Goal: Transaction & Acquisition: Purchase product/service

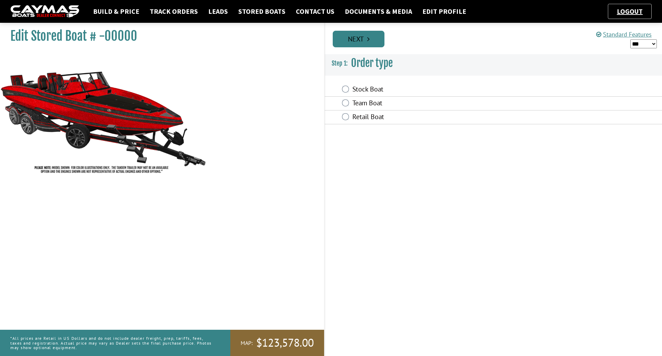
click at [381, 39] on link "Next" at bounding box center [359, 39] width 52 height 17
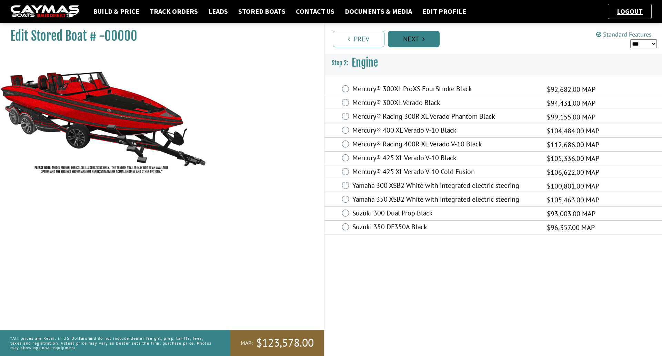
click at [401, 41] on link "Next" at bounding box center [414, 39] width 52 height 17
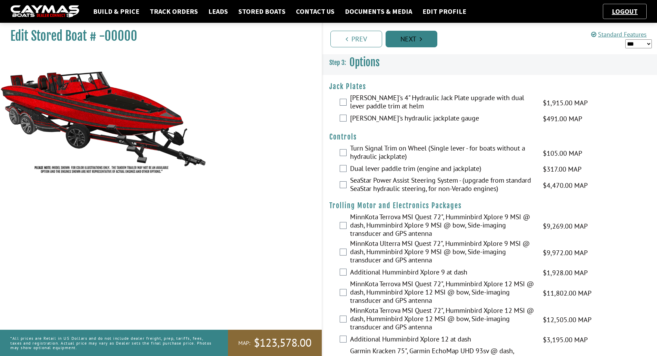
click at [401, 41] on link "Next" at bounding box center [412, 39] width 52 height 17
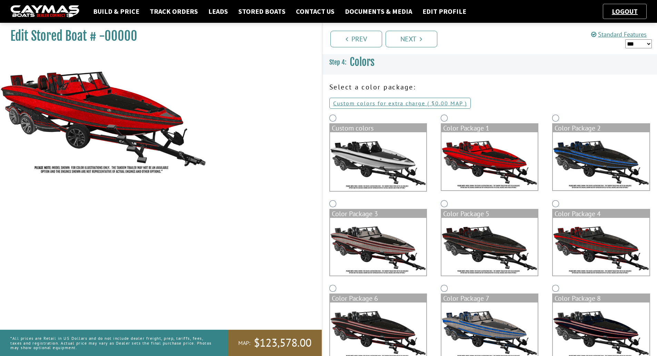
click at [334, 123] on div "Custom colors" at bounding box center [377, 156] width 111 height 86
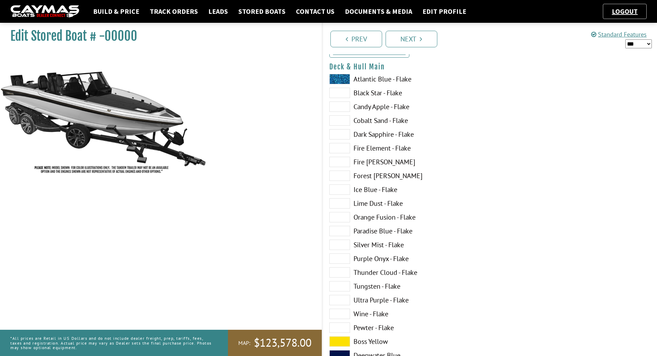
scroll to position [69, 0]
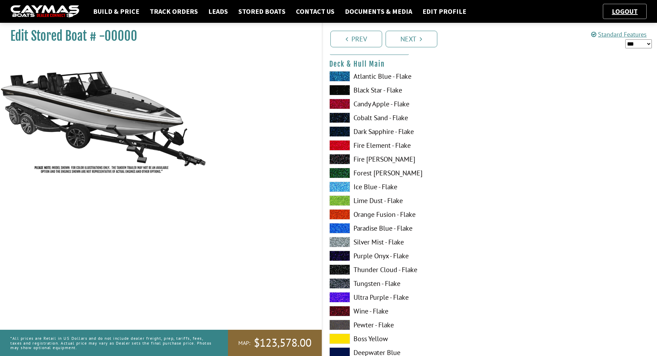
click at [382, 241] on label "Silver Mist - Flake" at bounding box center [405, 242] width 153 height 10
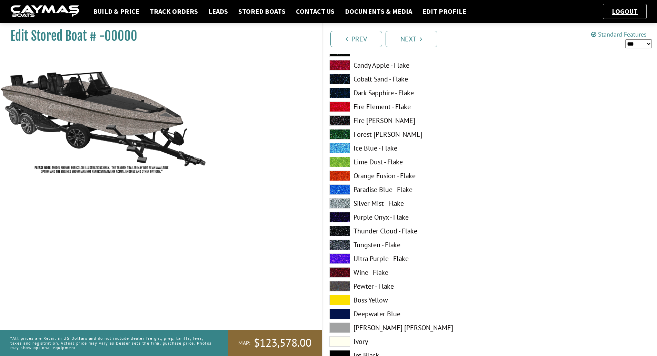
scroll to position [517, 0]
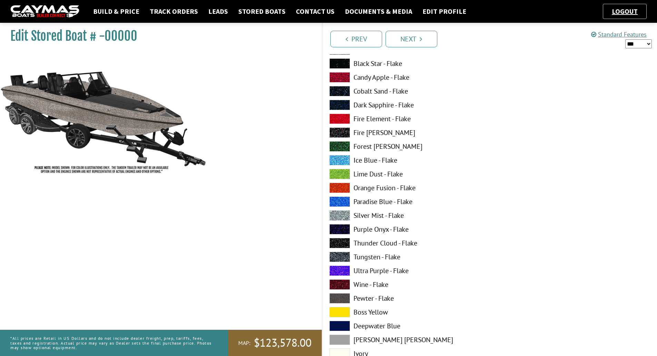
click at [342, 90] on span at bounding box center [339, 91] width 21 height 10
click at [336, 90] on span at bounding box center [339, 91] width 21 height 10
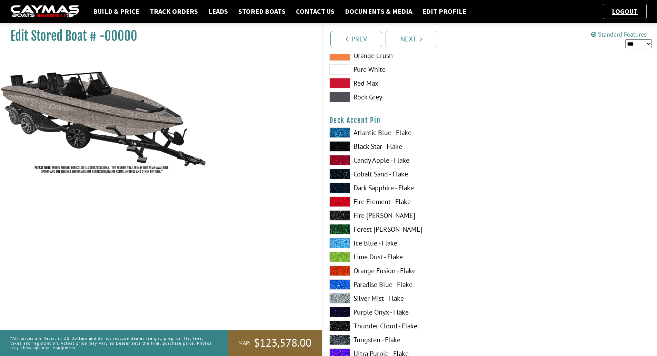
scroll to position [897, 0]
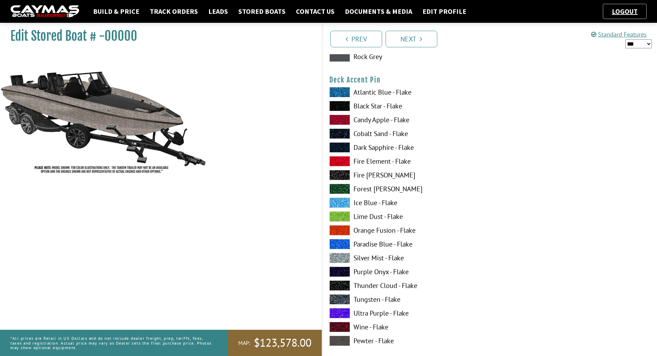
click at [340, 134] on span at bounding box center [339, 133] width 21 height 10
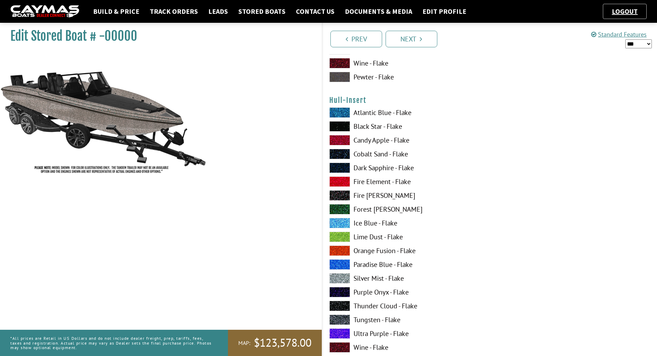
scroll to position [2449, 0]
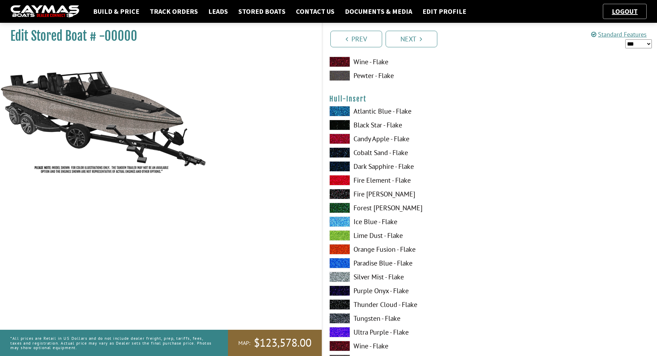
click at [341, 125] on span at bounding box center [339, 125] width 21 height 10
click at [334, 274] on span at bounding box center [339, 276] width 21 height 10
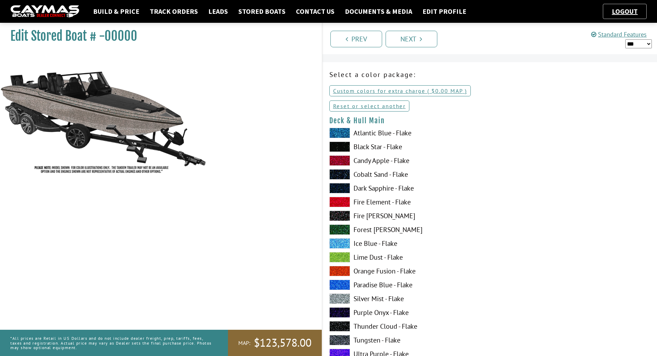
scroll to position [34, 0]
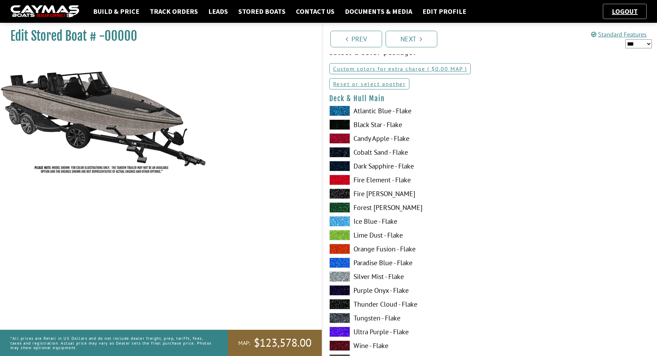
click at [339, 317] on span at bounding box center [339, 317] width 21 height 10
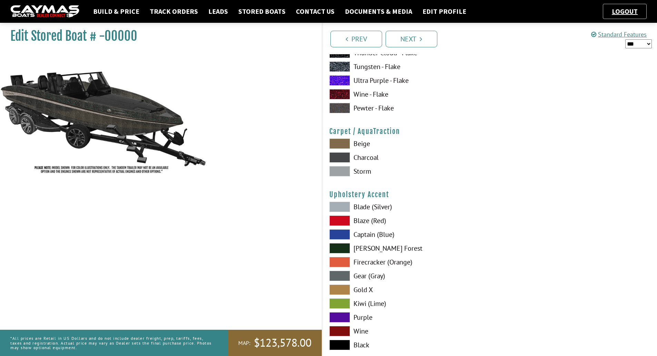
scroll to position [3118, 0]
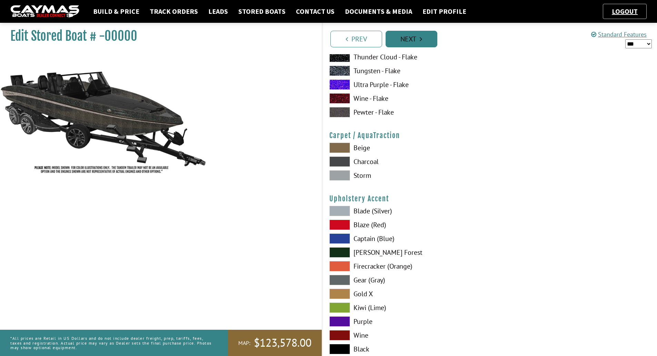
click at [416, 42] on link "Next" at bounding box center [412, 39] width 52 height 17
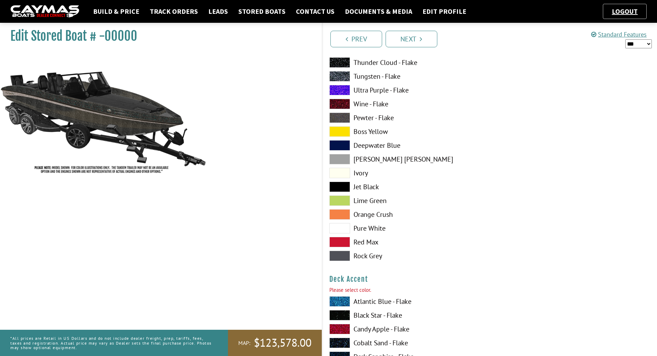
scroll to position [483, 0]
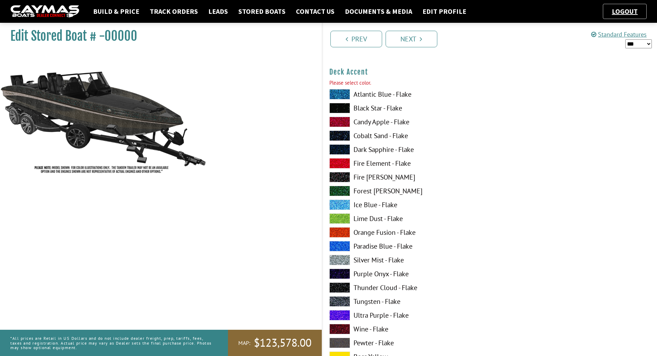
click at [336, 314] on span at bounding box center [339, 315] width 21 height 10
click at [338, 299] on span at bounding box center [339, 301] width 21 height 10
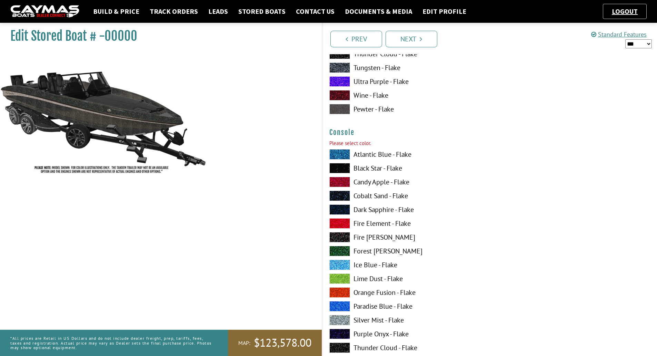
scroll to position [1173, 0]
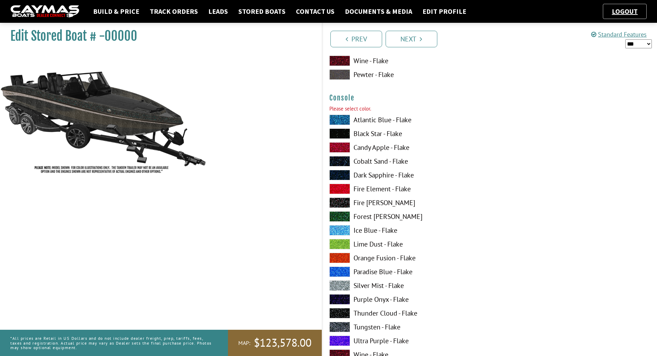
click at [344, 284] on span at bounding box center [339, 285] width 21 height 10
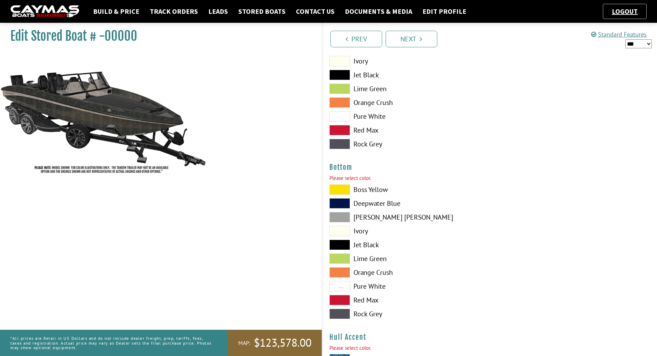
scroll to position [1552, 0]
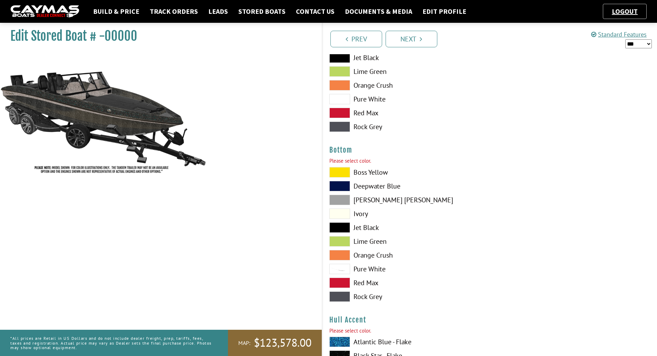
click at [336, 227] on span at bounding box center [339, 227] width 21 height 10
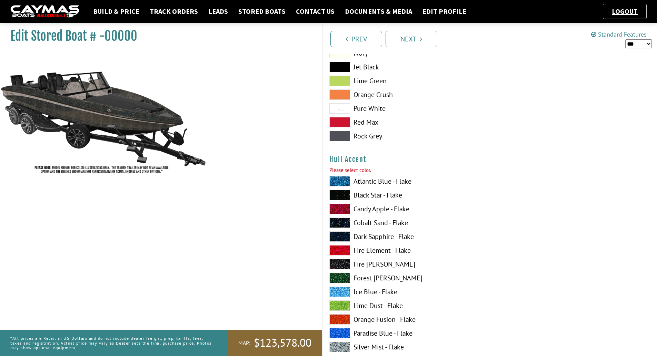
scroll to position [1724, 0]
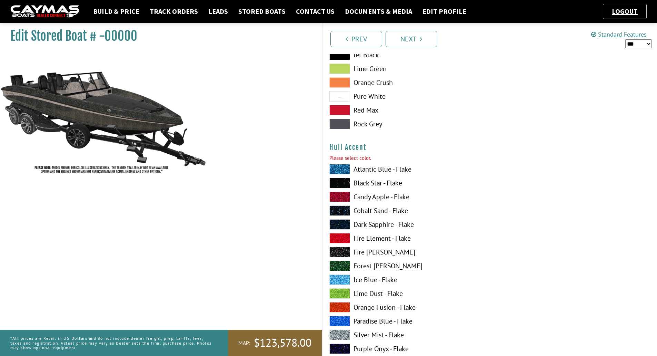
click at [343, 167] on span at bounding box center [339, 169] width 21 height 10
click at [346, 206] on span at bounding box center [339, 210] width 21 height 10
click at [340, 331] on span at bounding box center [339, 334] width 21 height 10
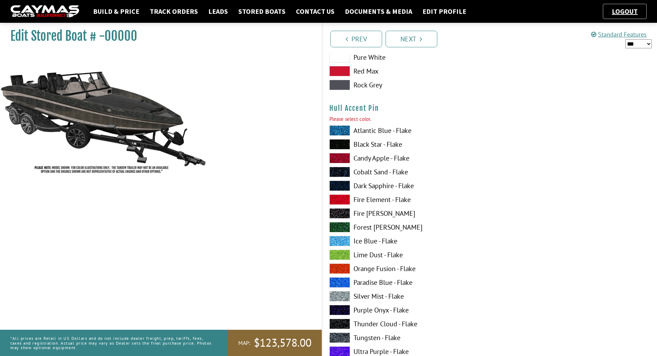
scroll to position [2207, 0]
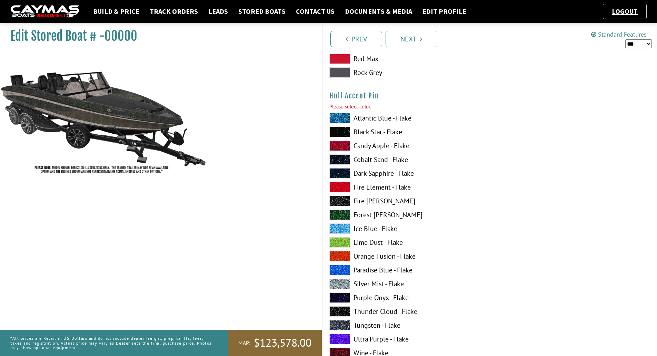
click at [345, 159] on span at bounding box center [339, 159] width 21 height 10
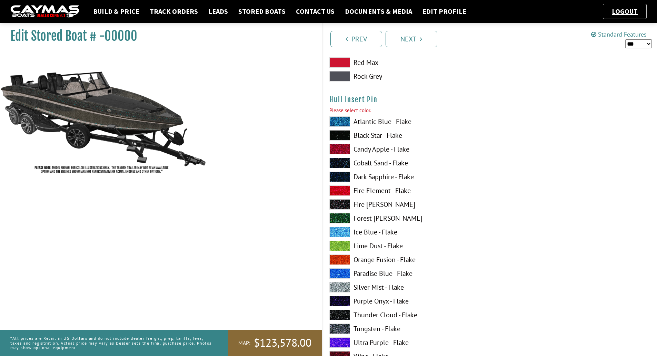
scroll to position [2931, 0]
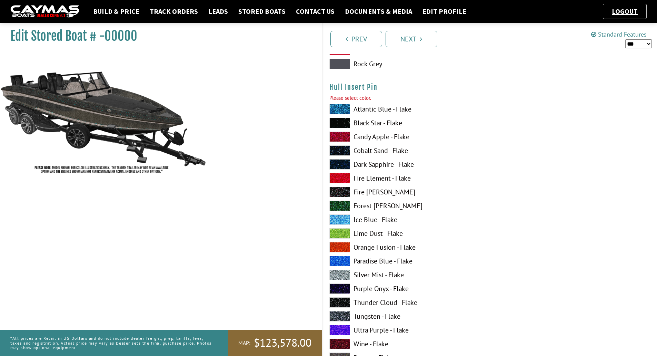
click at [341, 149] on span at bounding box center [339, 150] width 21 height 10
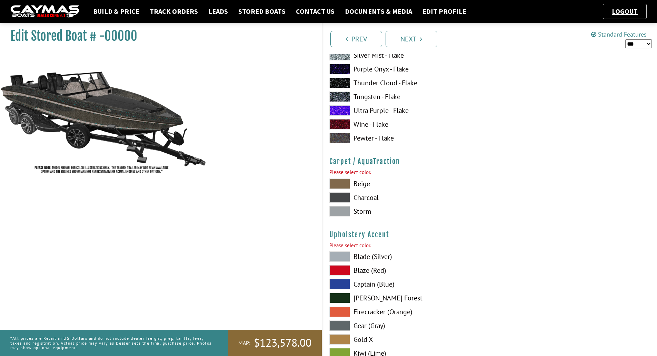
scroll to position [3173, 0]
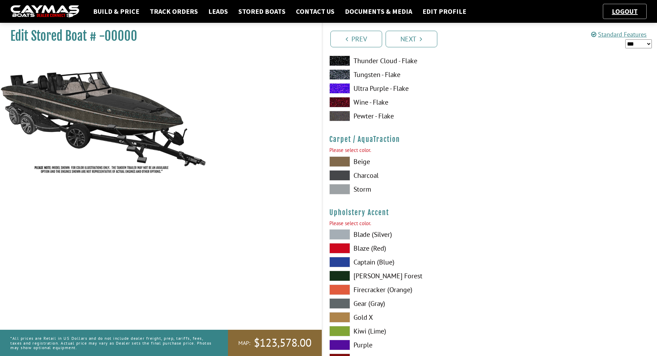
click at [336, 187] on span at bounding box center [339, 189] width 21 height 10
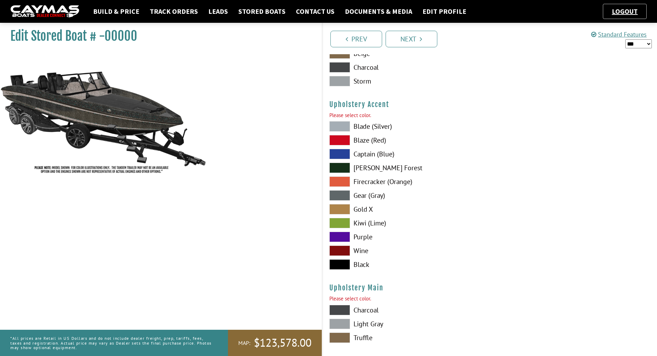
scroll to position [3311, 0]
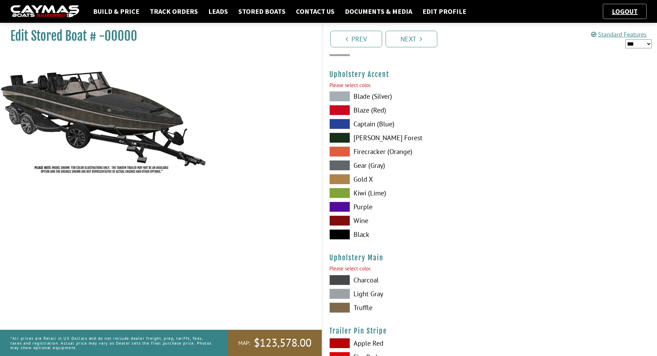
click at [339, 291] on span at bounding box center [339, 293] width 21 height 10
click at [344, 164] on span at bounding box center [339, 165] width 21 height 10
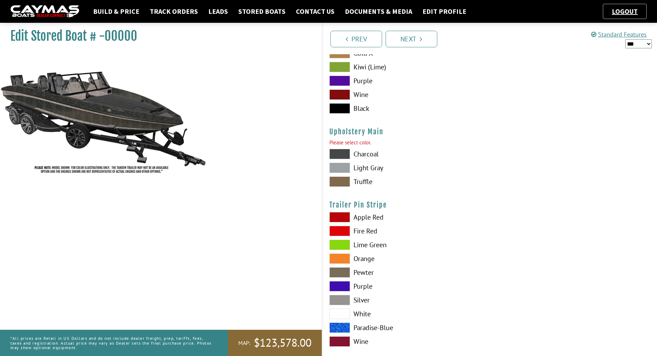
scroll to position [3448, 0]
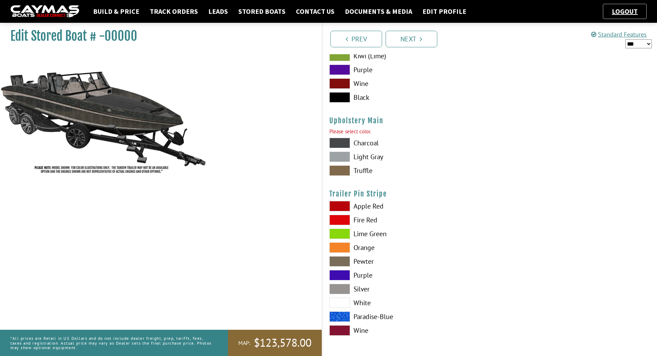
click at [333, 260] on span at bounding box center [339, 261] width 21 height 10
click at [409, 38] on link "Next" at bounding box center [412, 39] width 52 height 17
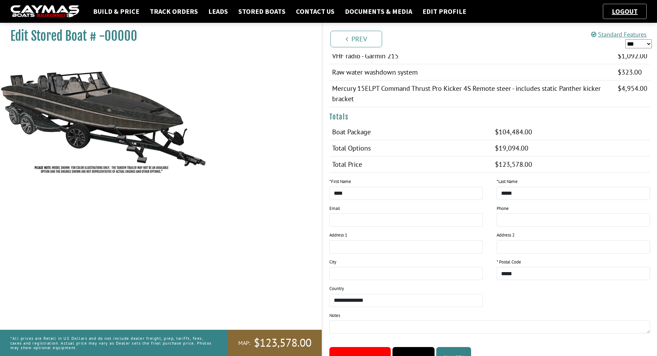
scroll to position [580, 0]
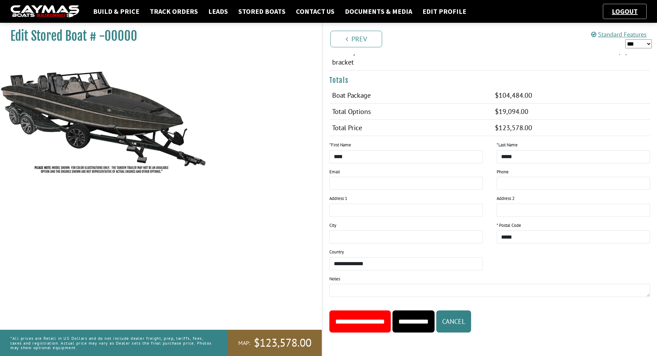
click at [387, 323] on input "**********" at bounding box center [359, 321] width 61 height 22
